Goal: Communication & Community: Answer question/provide support

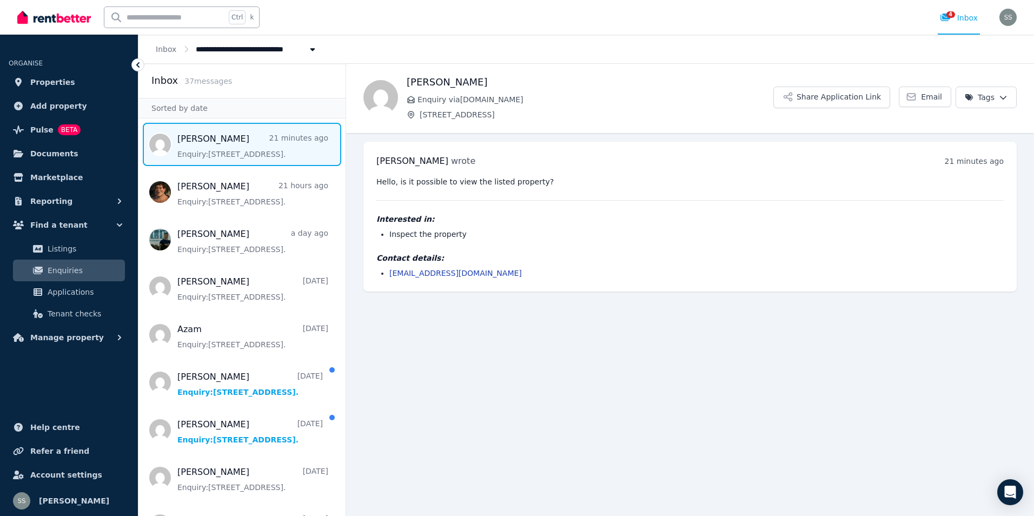
click at [222, 144] on span "Message list" at bounding box center [241, 144] width 207 height 43
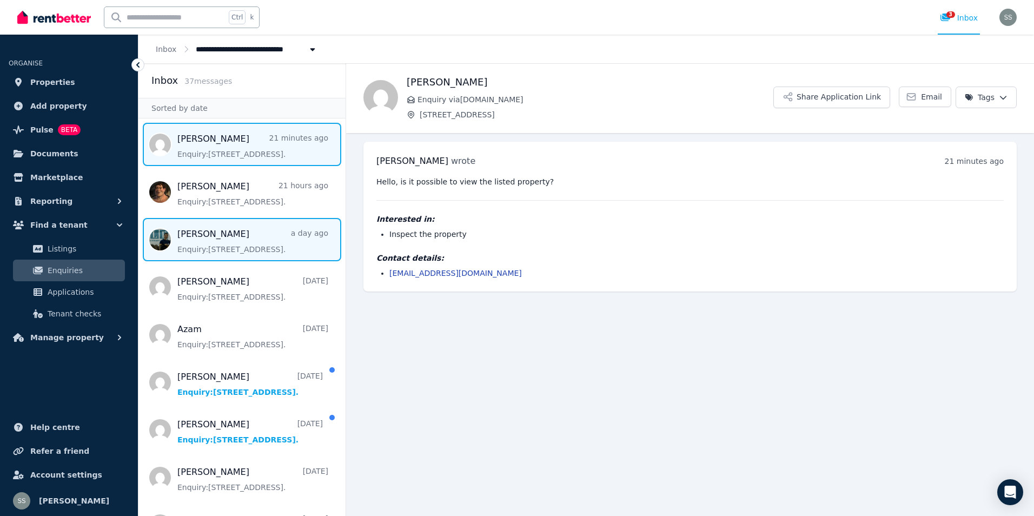
click at [214, 239] on span "Message list" at bounding box center [241, 239] width 207 height 43
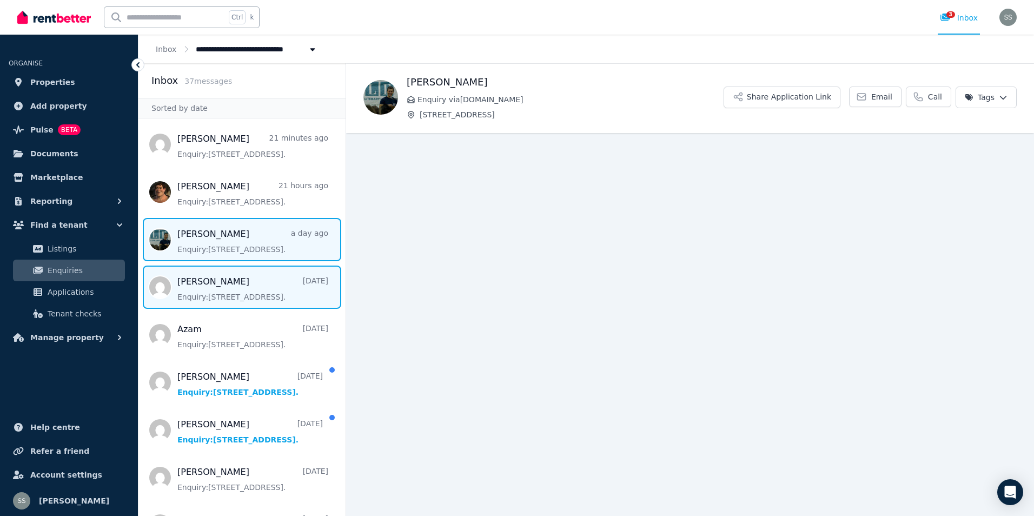
click at [213, 283] on span "Message list" at bounding box center [241, 286] width 207 height 43
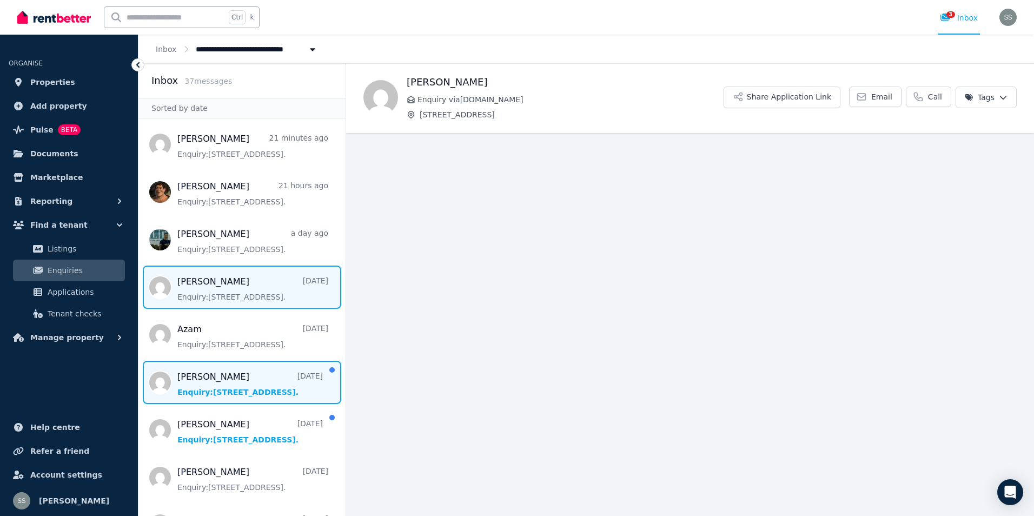
click at [191, 373] on span "Message list" at bounding box center [241, 382] width 207 height 43
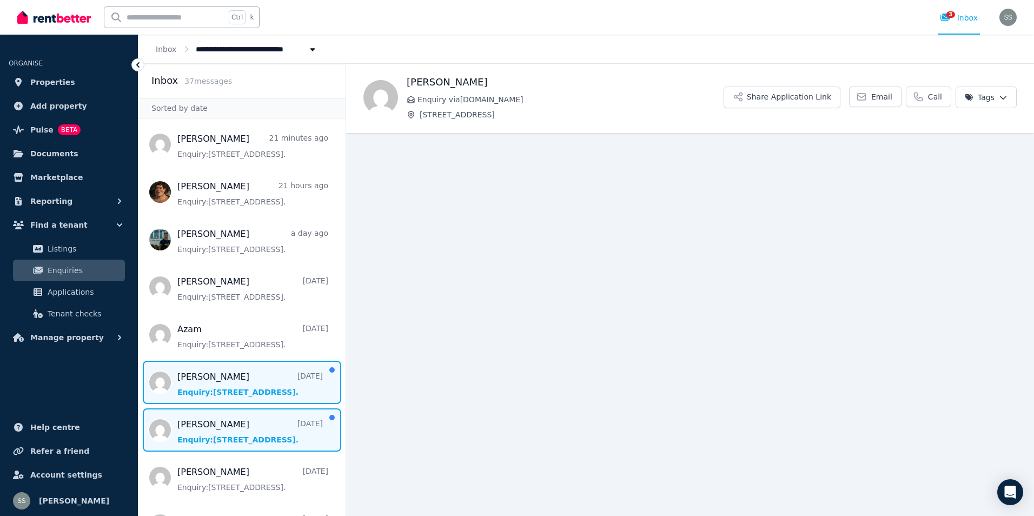
click at [190, 422] on span "Message list" at bounding box center [241, 429] width 207 height 43
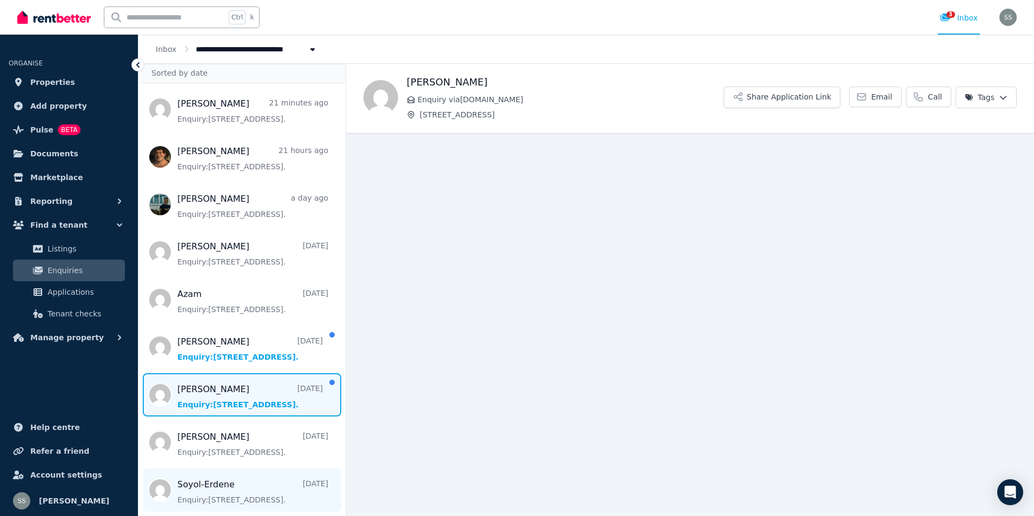
scroll to position [54, 0]
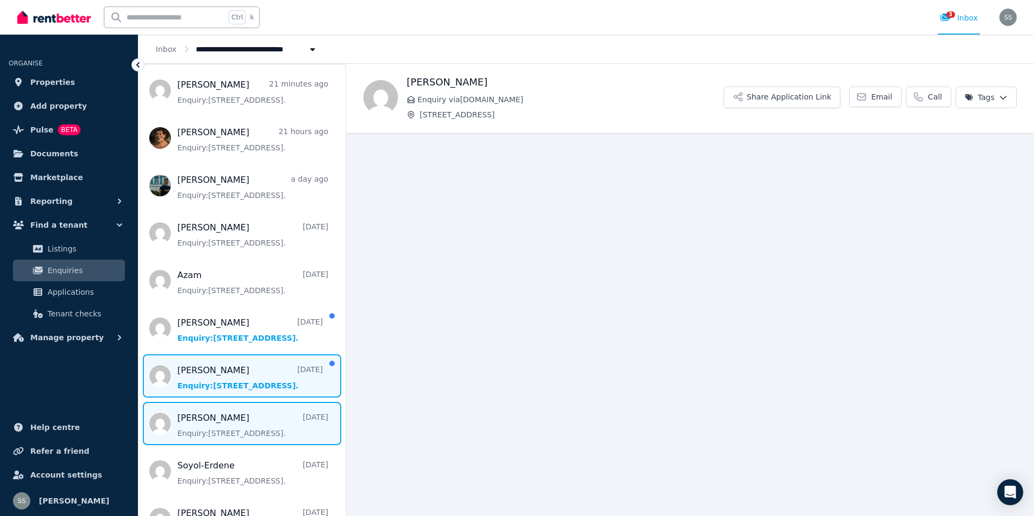
click at [195, 417] on span "Message list" at bounding box center [241, 423] width 207 height 43
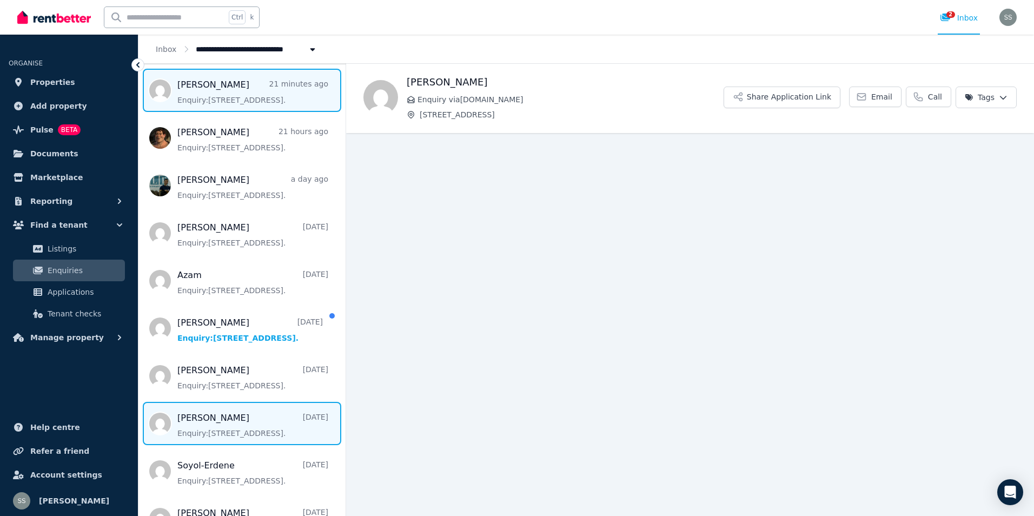
click at [202, 87] on span "Message list" at bounding box center [241, 90] width 207 height 43
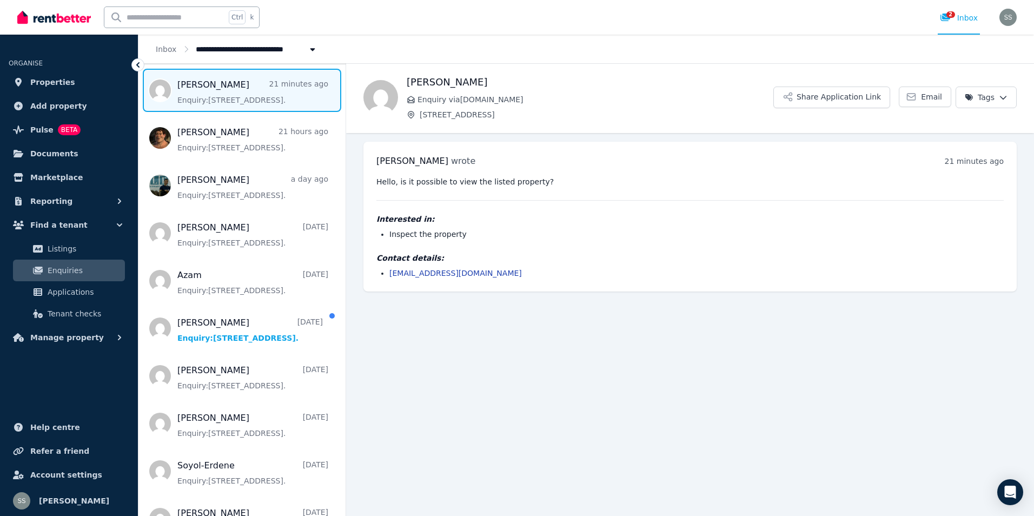
click at [211, 91] on span "Message list" at bounding box center [241, 90] width 207 height 43
